Goal: Navigation & Orientation: Find specific page/section

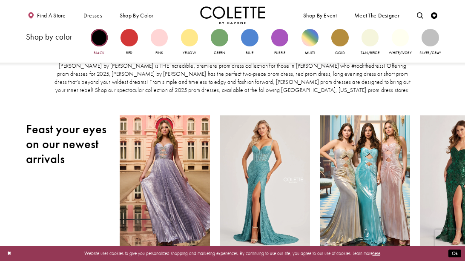
click at [100, 36] on div "Primary block" at bounding box center [99, 37] width 17 height 17
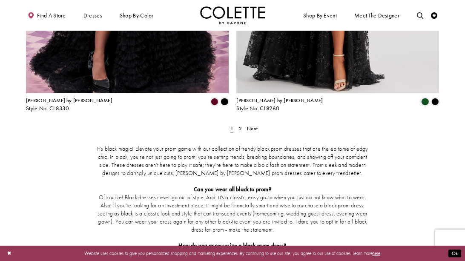
scroll to position [1219, 0]
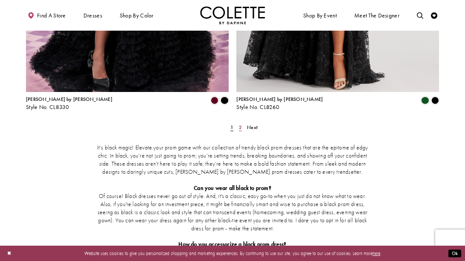
click at [240, 124] on span "2" at bounding box center [240, 127] width 3 height 7
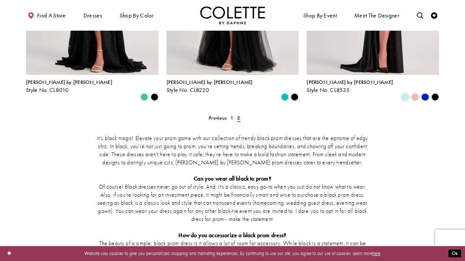
scroll to position [422, 0]
